Goal: Find contact information: Find contact information

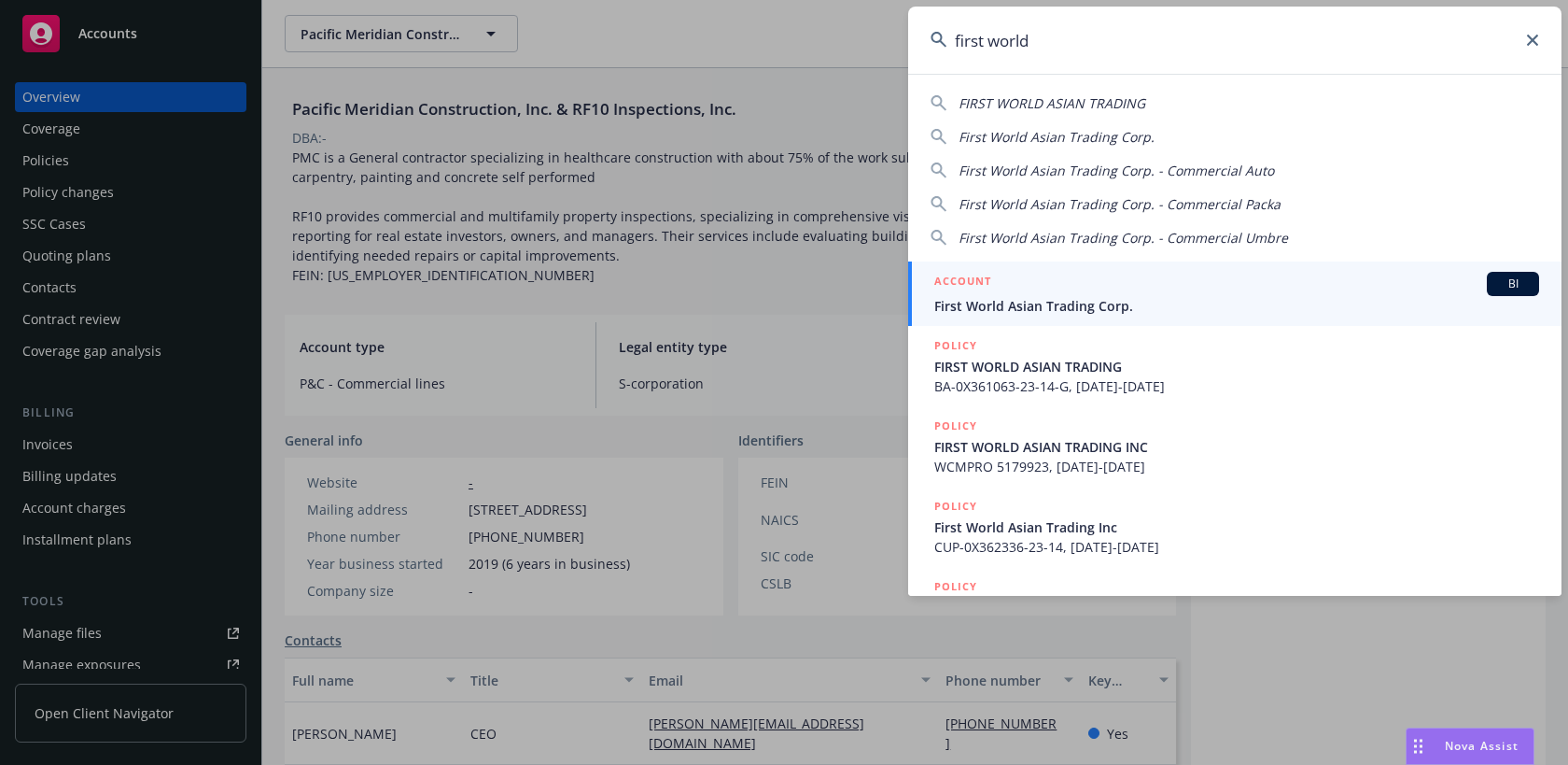
type input "first world"
click at [1189, 302] on span "First World Asian Trading Corp." at bounding box center [1236, 305] width 604 height 20
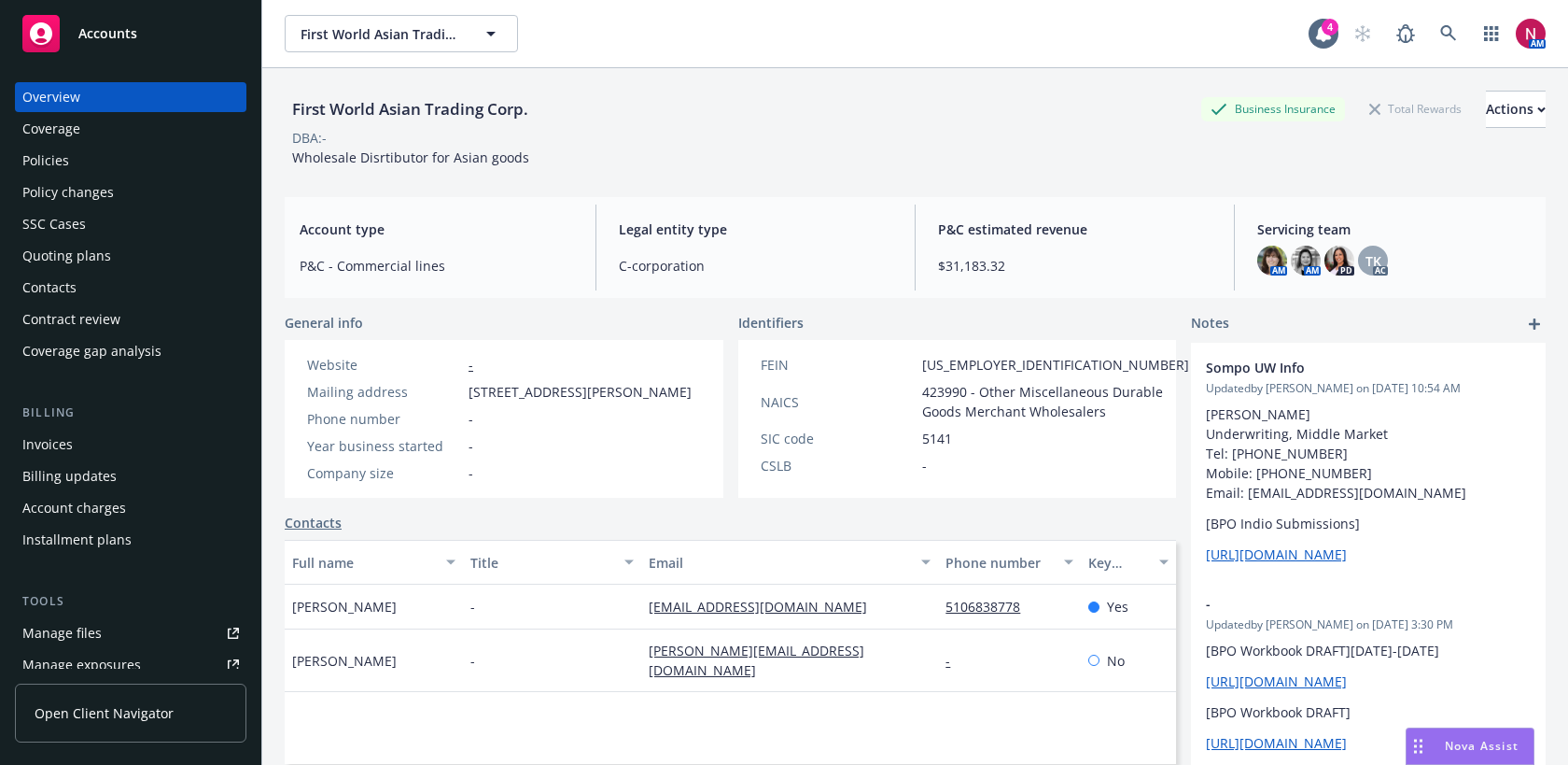
click at [78, 154] on div "Policies" at bounding box center [131, 161] width 217 height 30
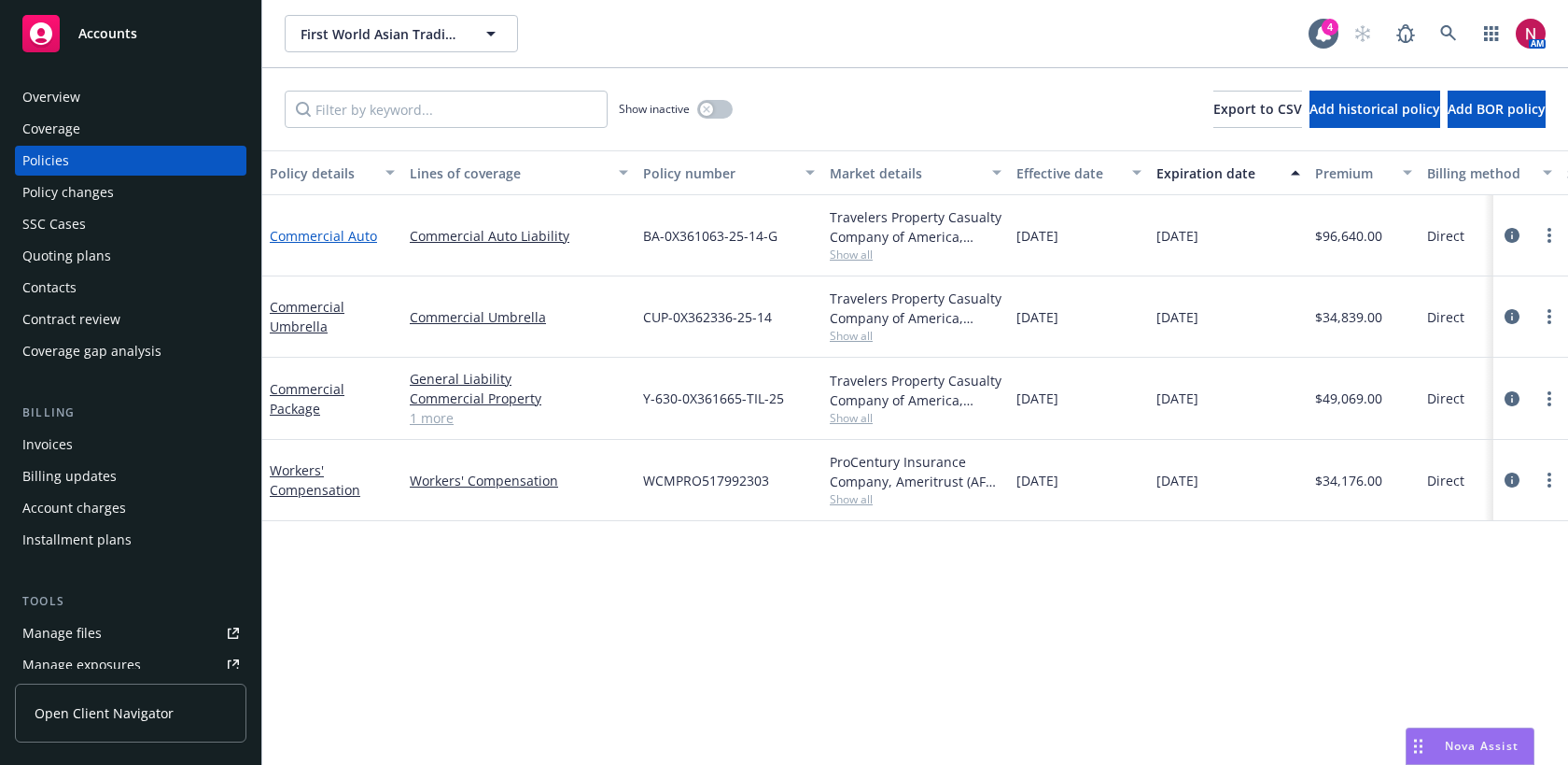
click at [334, 238] on link "Commercial Auto" at bounding box center [323, 235] width 107 height 18
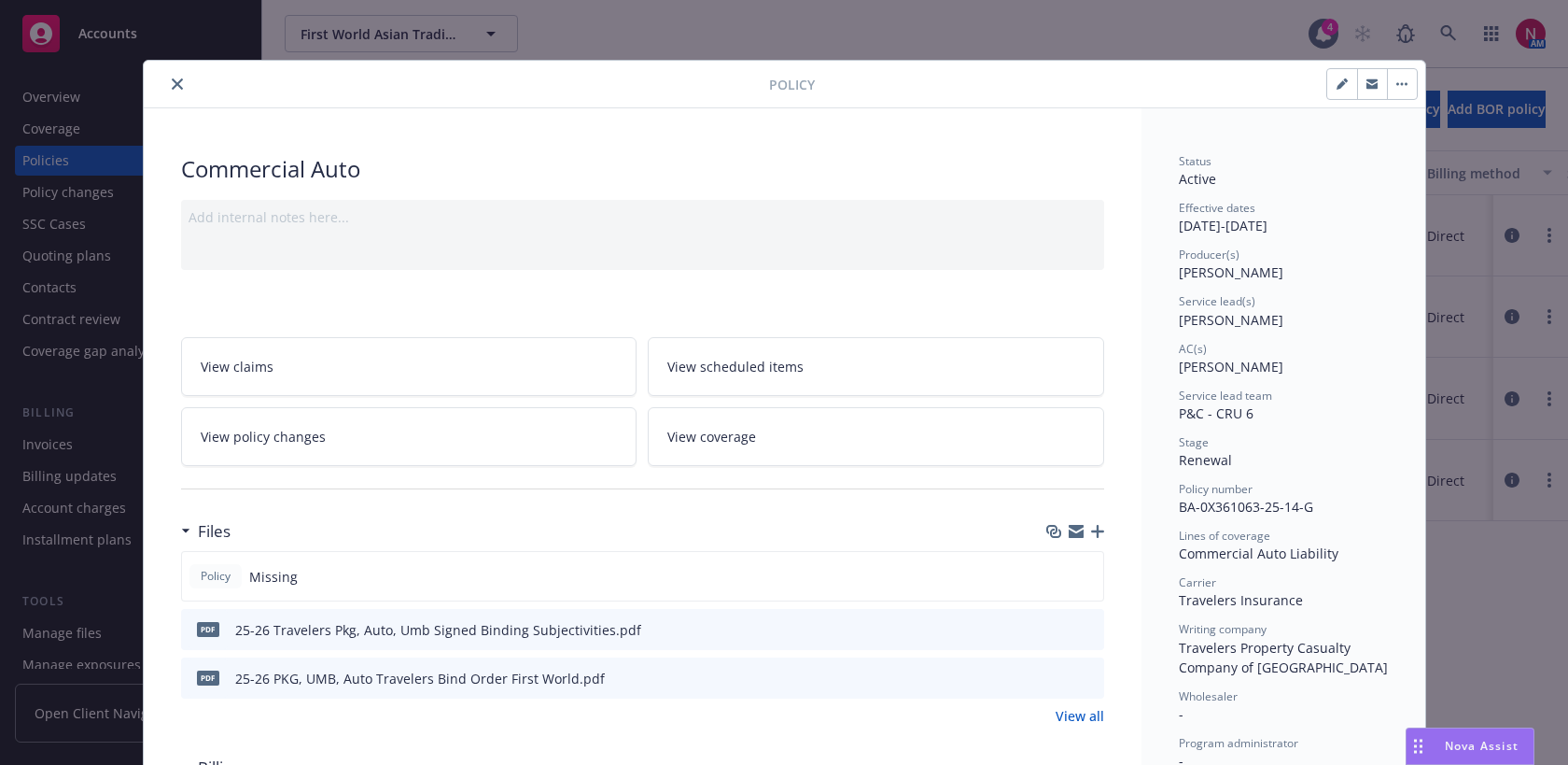
click at [179, 81] on icon "close" at bounding box center [177, 84] width 11 height 11
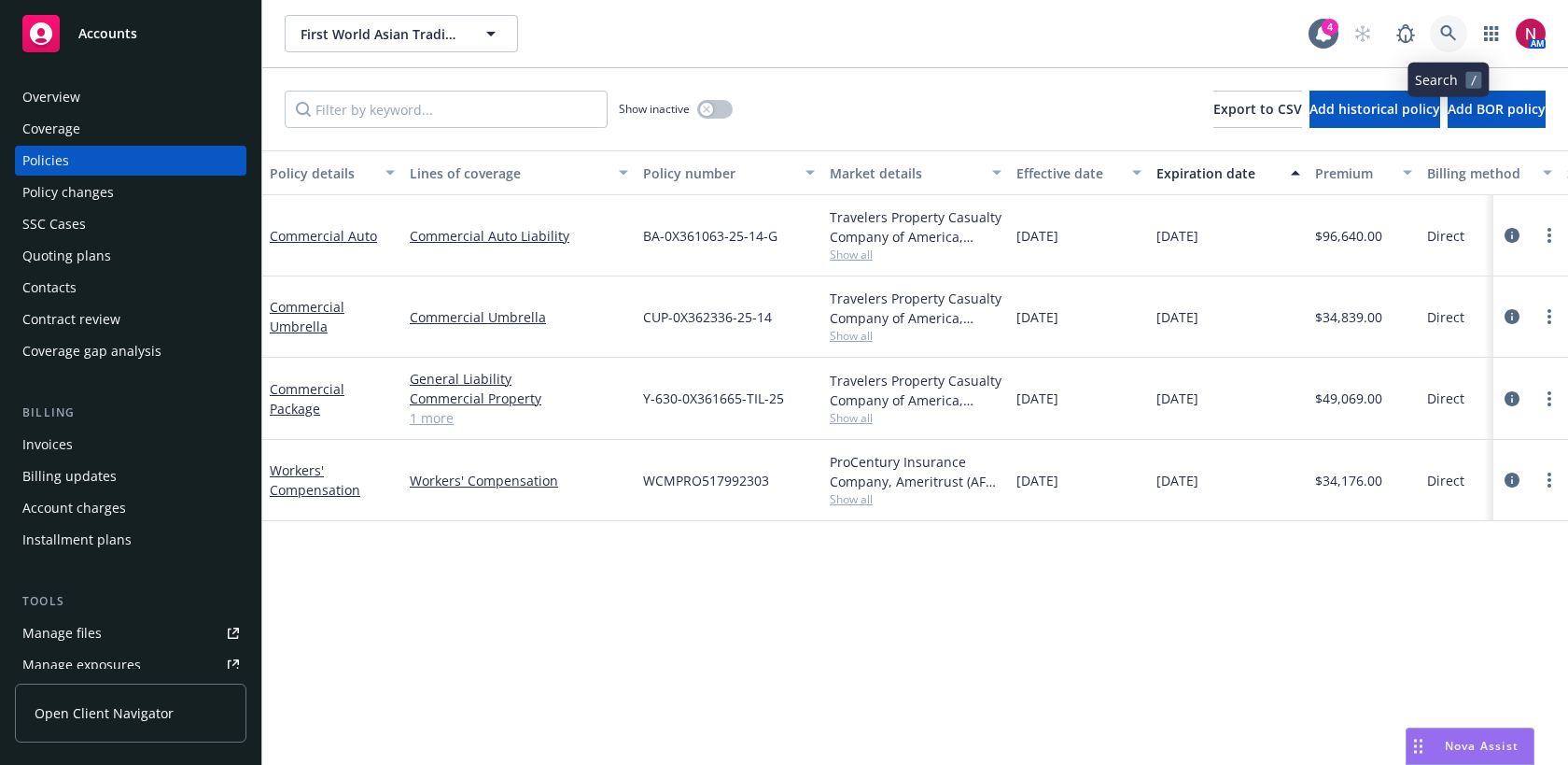
click at [1451, 22] on link at bounding box center [1448, 33] width 37 height 37
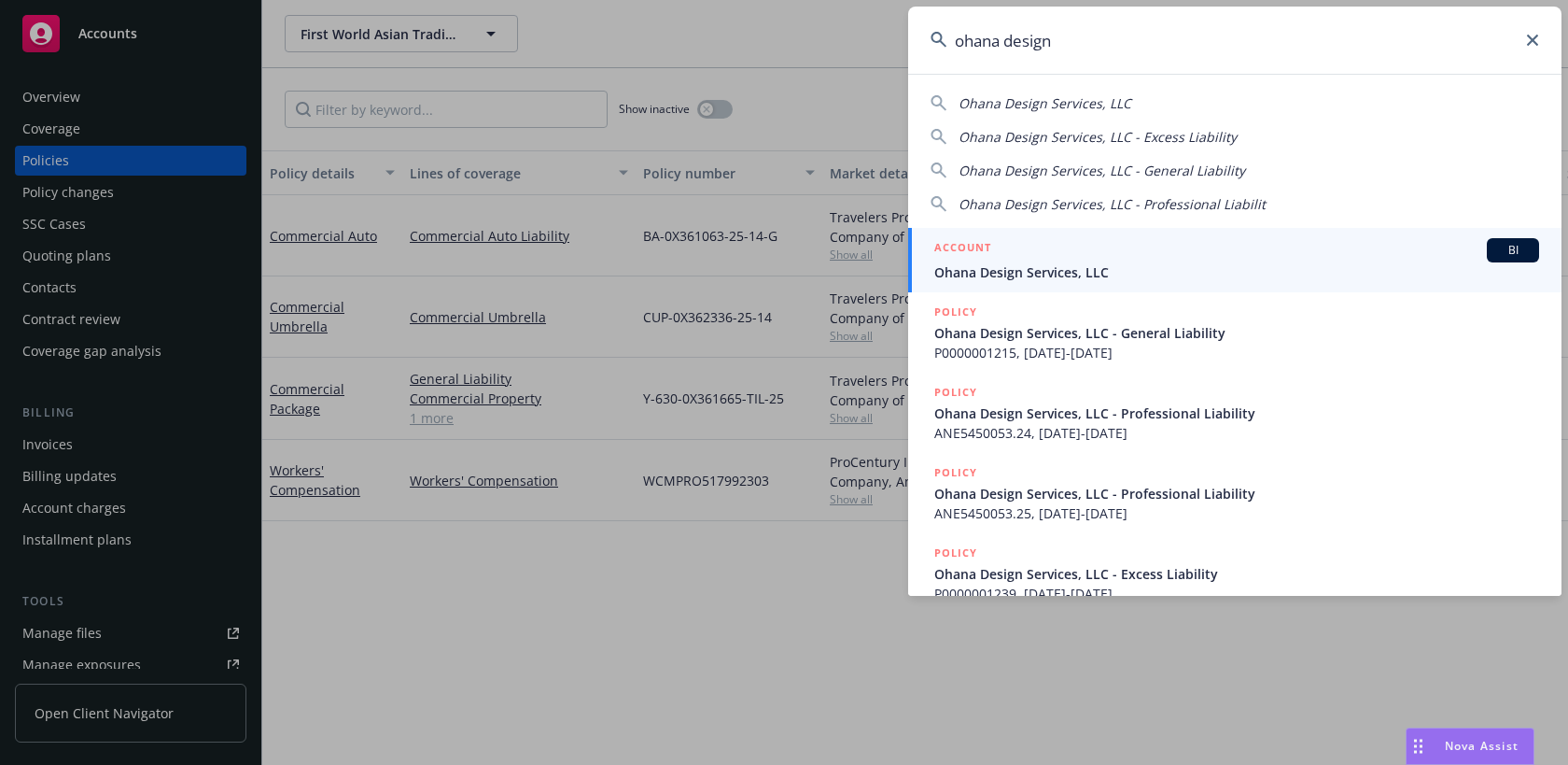
type input "ohana design"
click at [1232, 281] on span "Ohana Design Services, LLC" at bounding box center [1236, 272] width 604 height 20
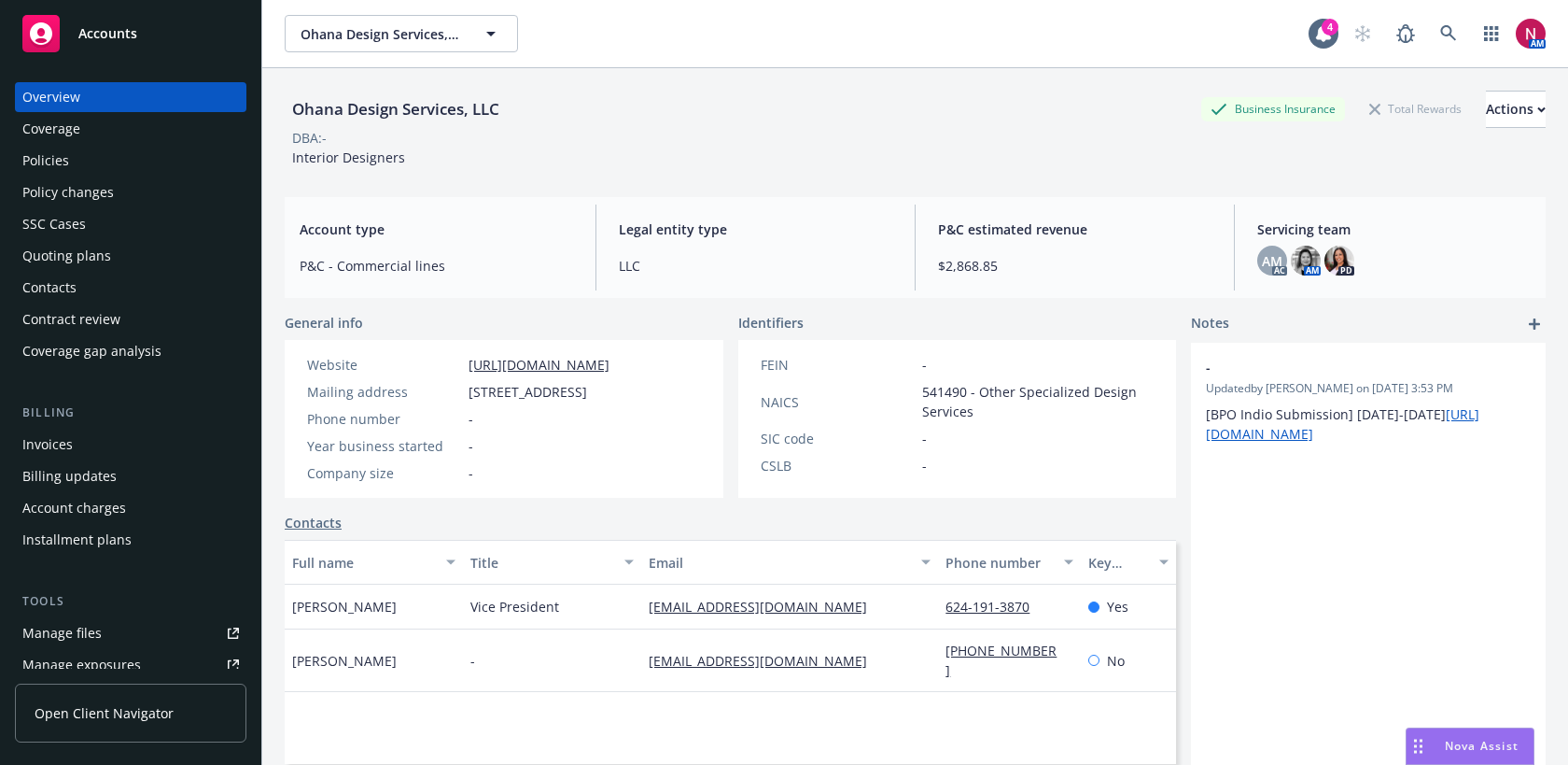
click at [137, 162] on div "Policies" at bounding box center [131, 161] width 217 height 30
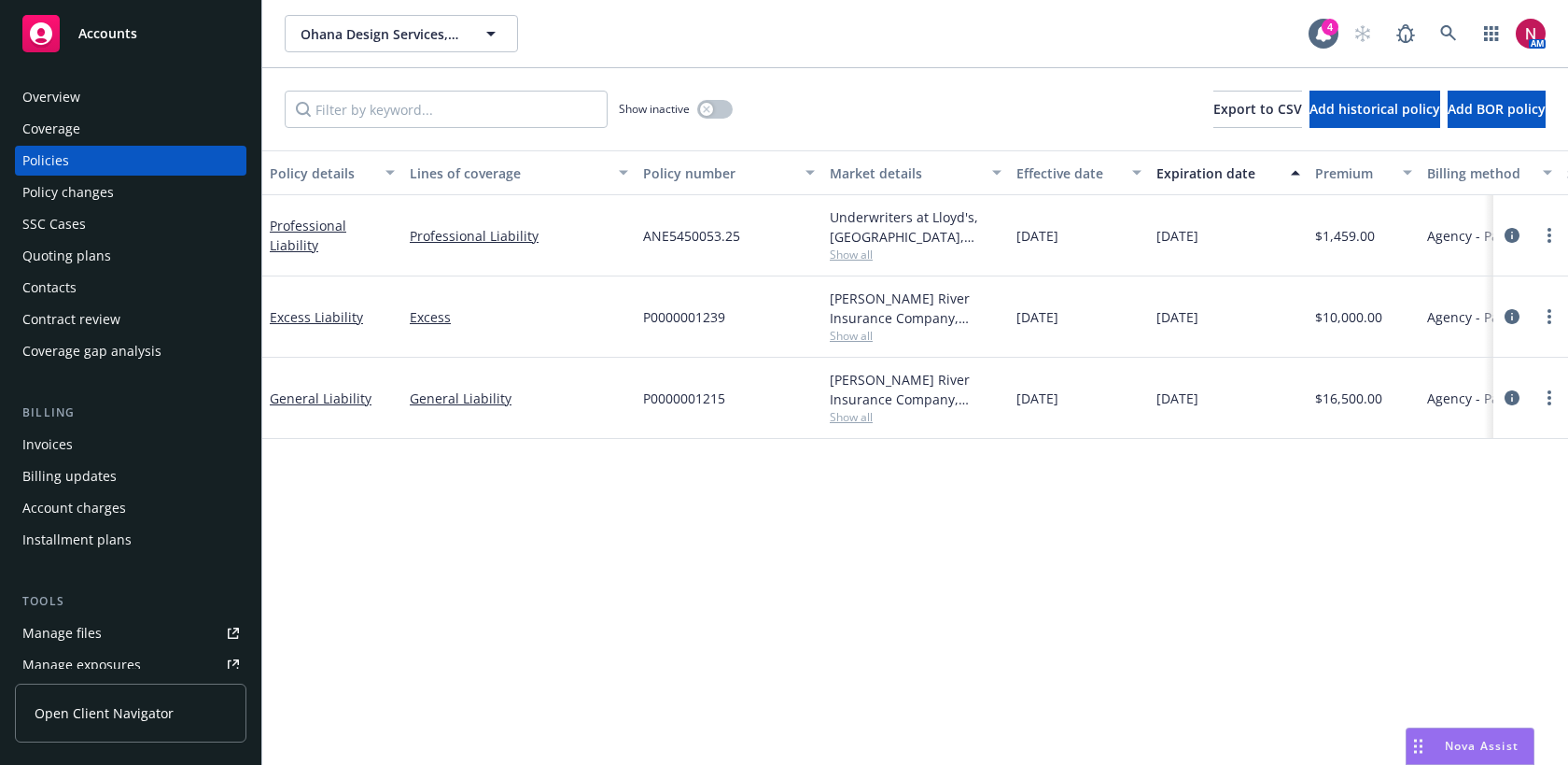
click at [858, 414] on span "Show all" at bounding box center [915, 416] width 171 height 16
click at [304, 399] on link "General Liability" at bounding box center [320, 398] width 101 height 18
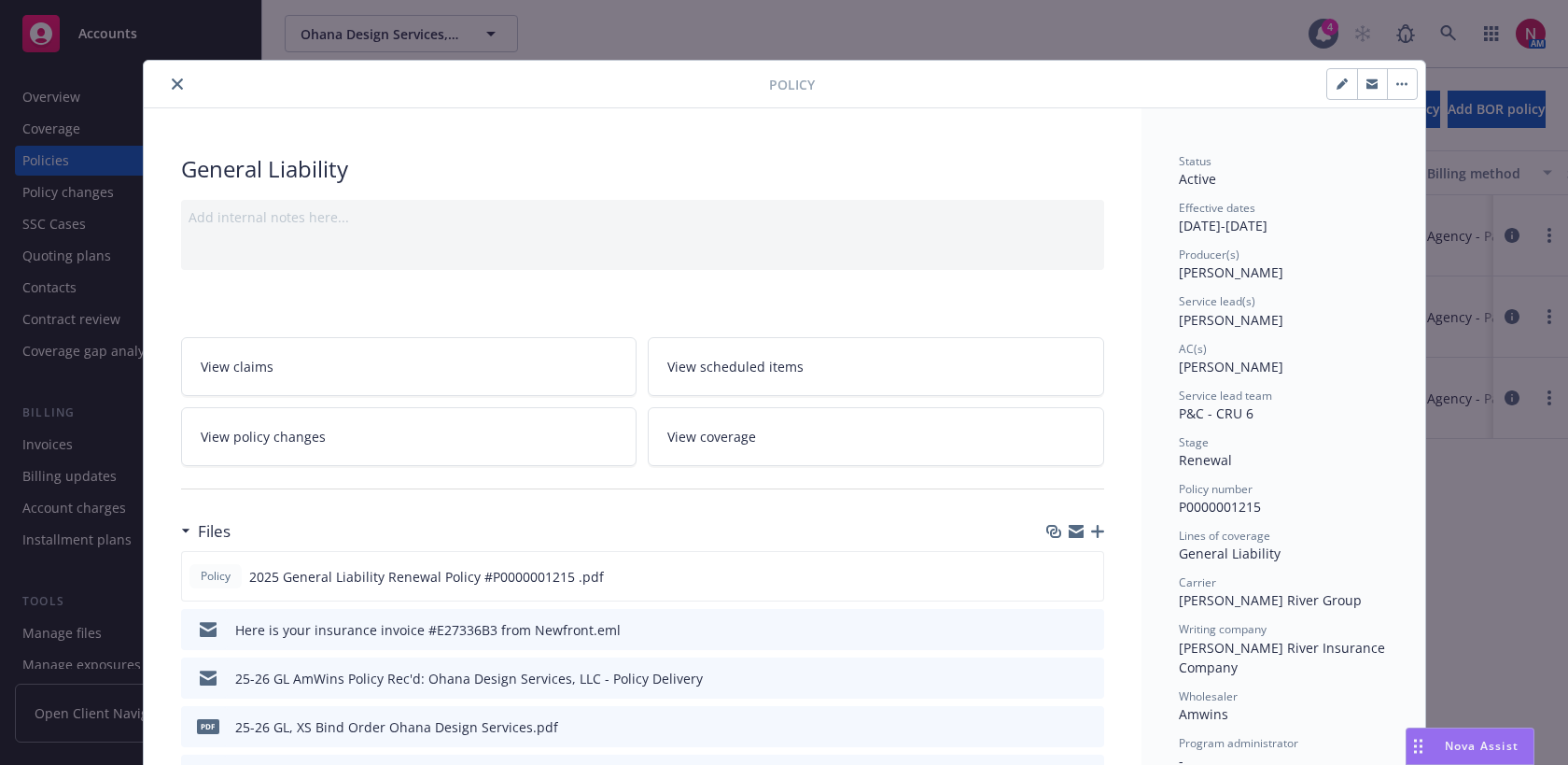
click at [189, 82] on div at bounding box center [460, 84] width 618 height 23
click at [179, 90] on button "close" at bounding box center [177, 84] width 23 height 23
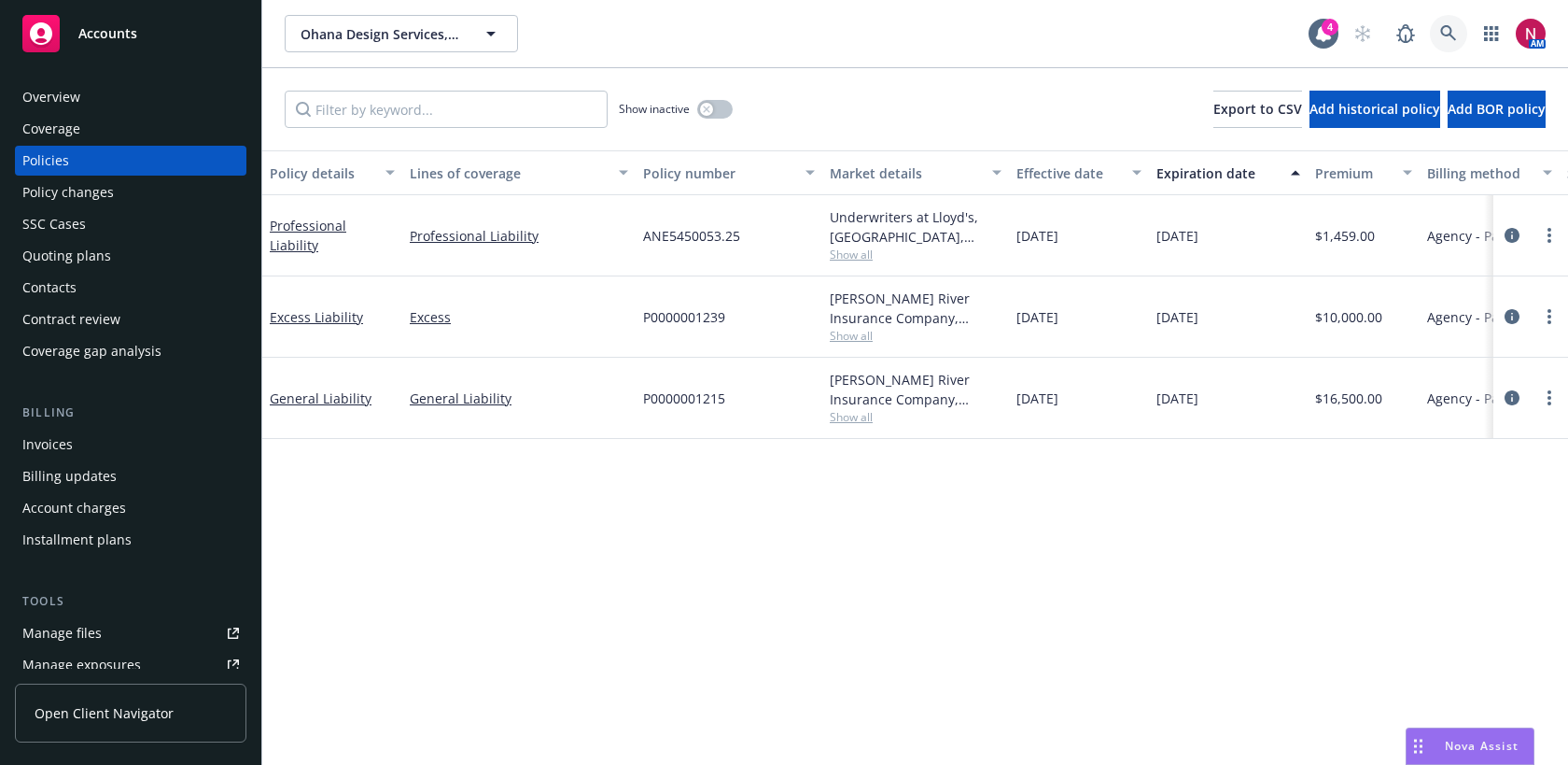
click at [1441, 37] on icon at bounding box center [1449, 34] width 17 height 17
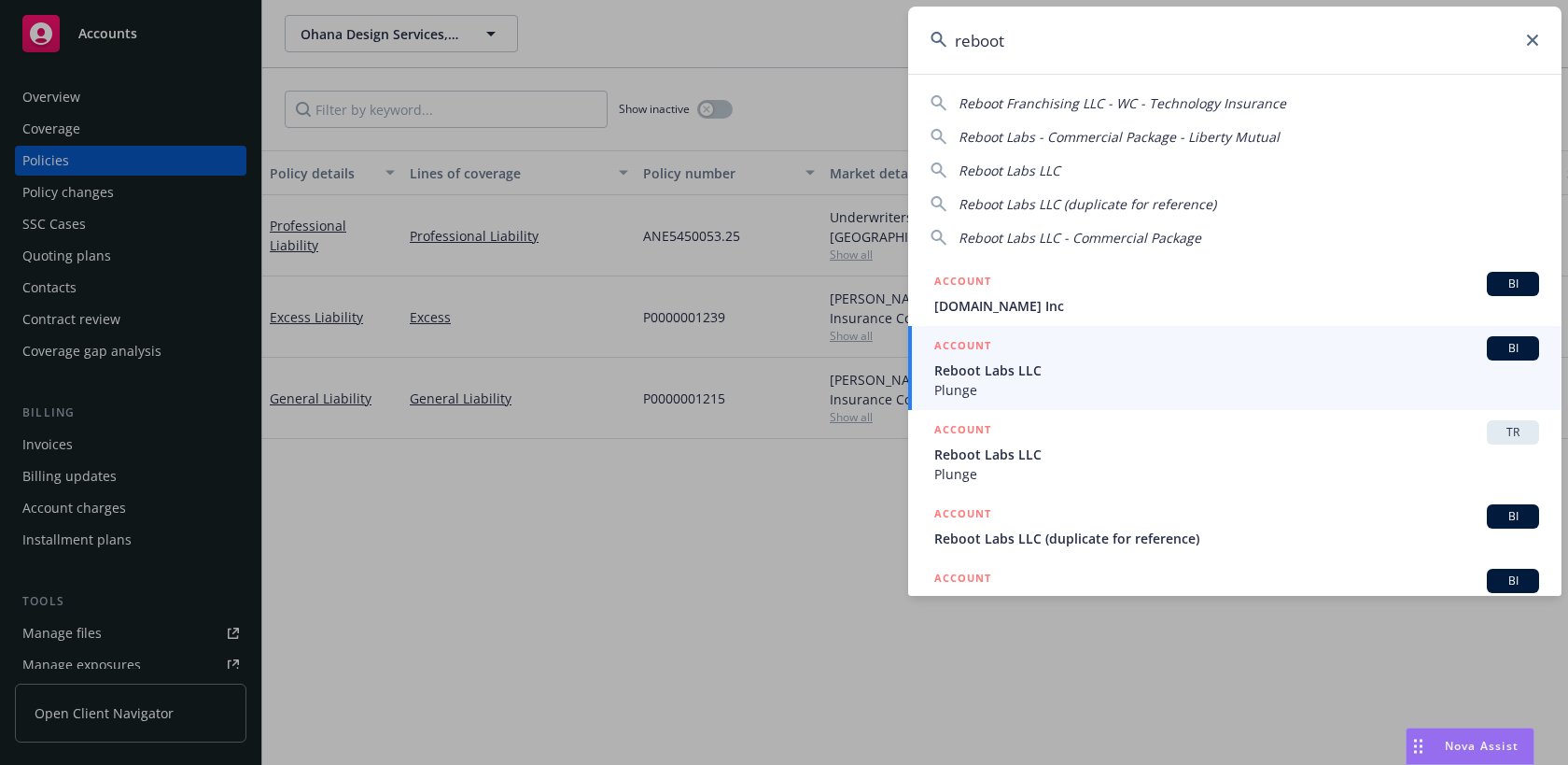
type input "reboot"
click at [1233, 361] on span "Reboot Labs LLC" at bounding box center [1236, 370] width 604 height 20
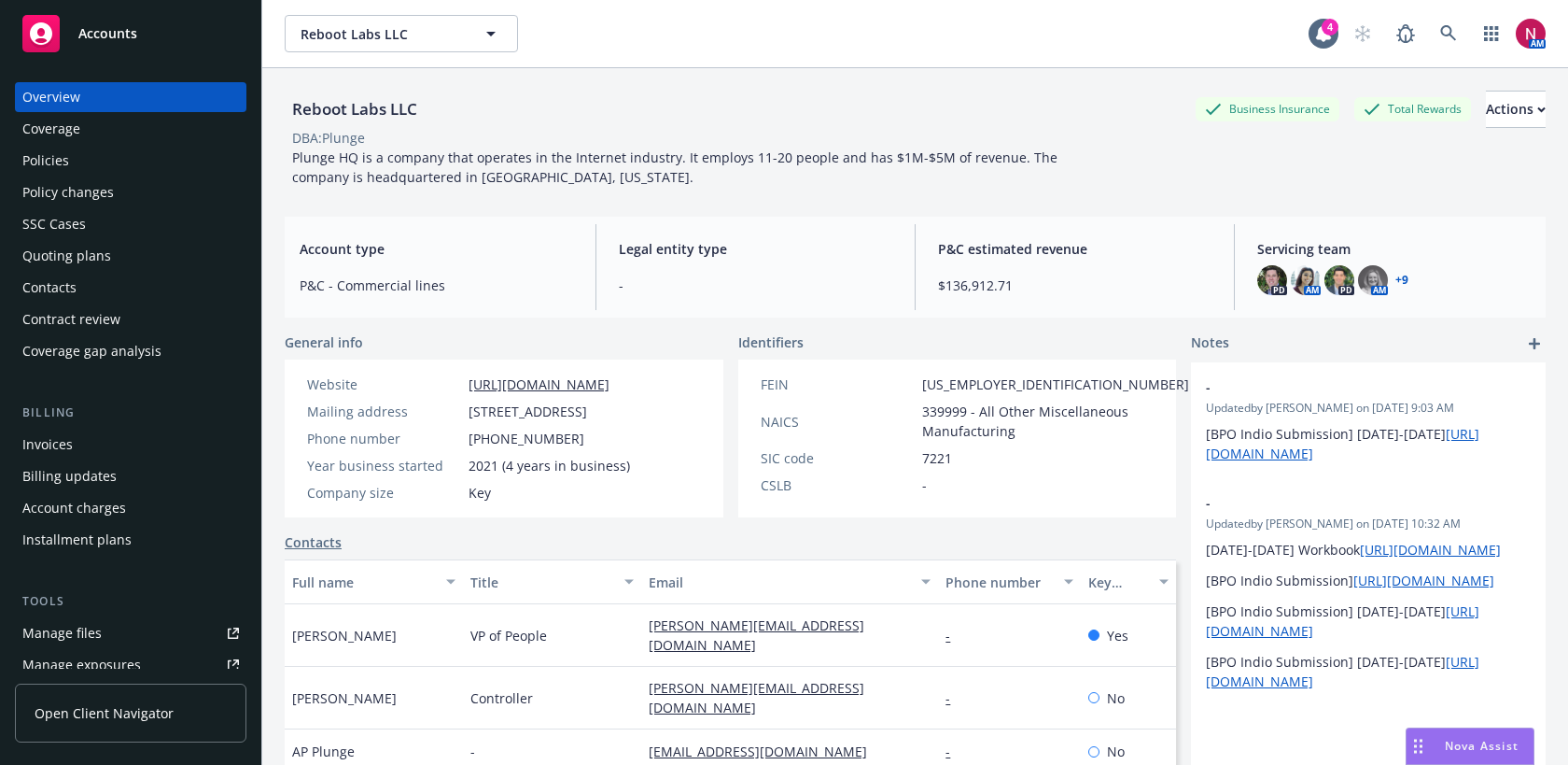
scroll to position [162, 0]
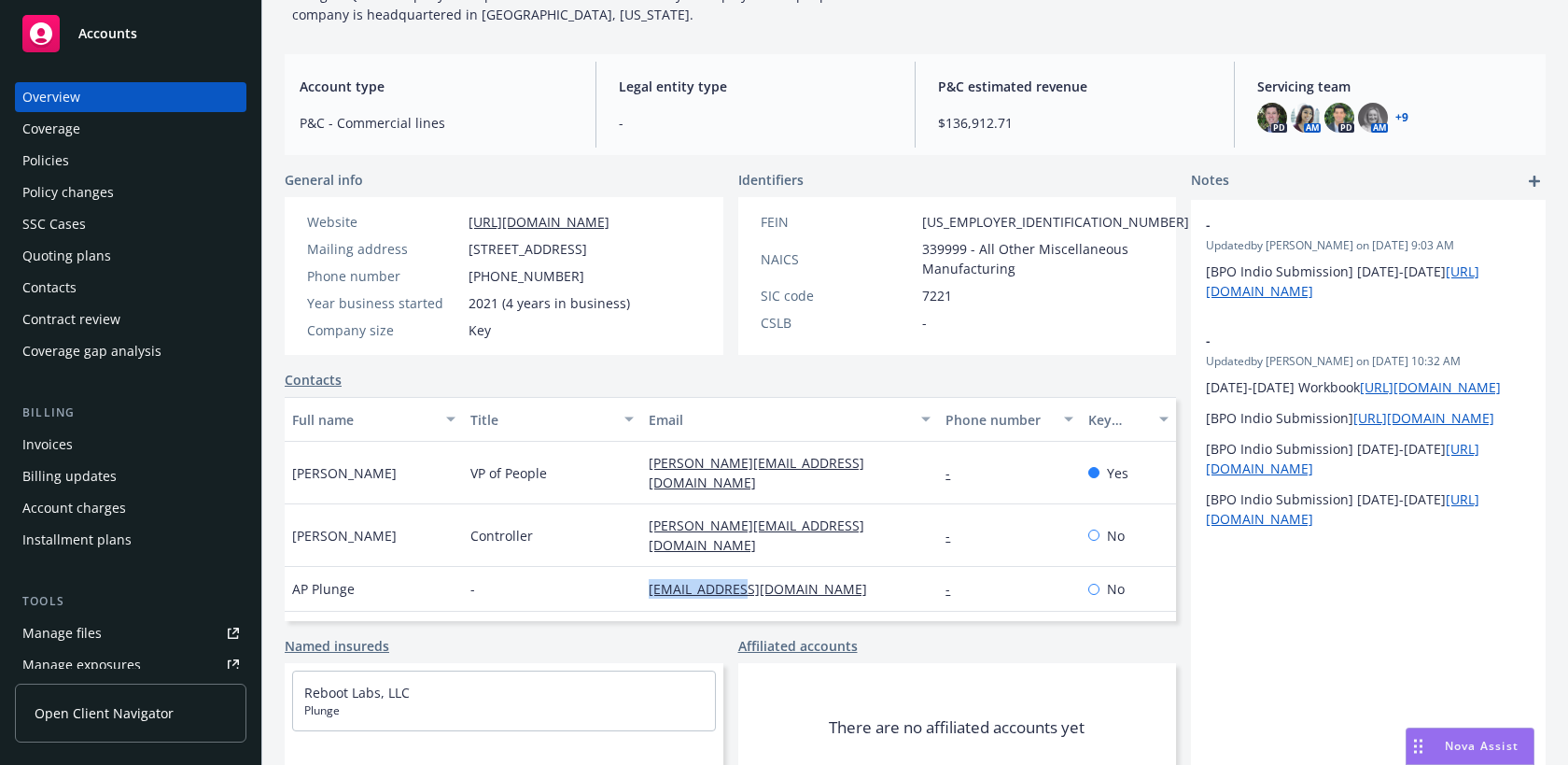
drag, startPoint x: 770, startPoint y: 567, endPoint x: 640, endPoint y: 567, distance: 130.0
click at [640, 567] on div "AP Plunge - [EMAIL_ADDRESS][DOMAIN_NAME] - No" at bounding box center [730, 589] width 892 height 45
copy div "[EMAIL_ADDRESS][DOMAIN_NAME]"
